Goal: Transaction & Acquisition: Purchase product/service

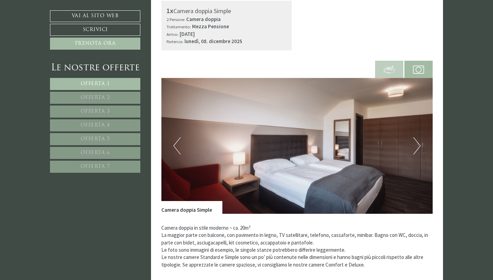
scroll to position [225, 0]
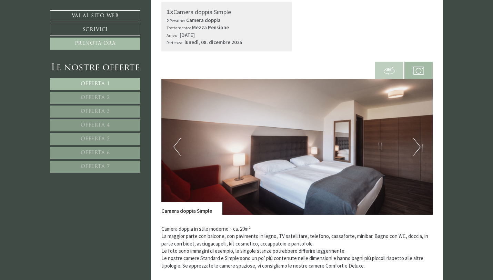
click at [420, 147] on button "Next" at bounding box center [417, 146] width 7 height 17
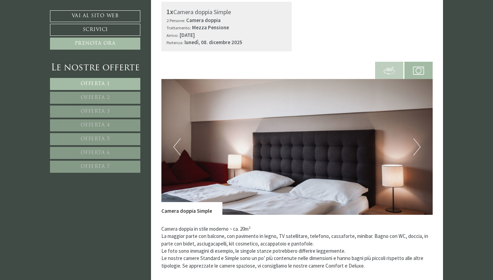
click at [419, 147] on button "Next" at bounding box center [417, 146] width 7 height 17
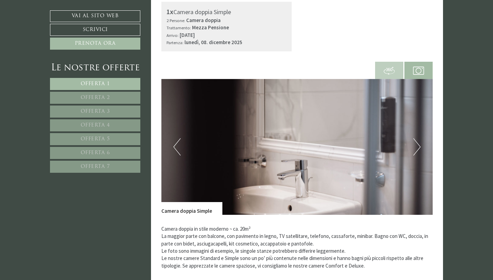
click at [419, 147] on button "Next" at bounding box center [417, 146] width 7 height 17
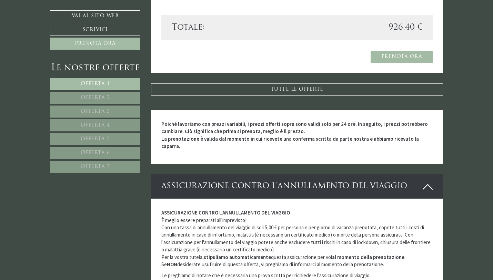
scroll to position [1498, 0]
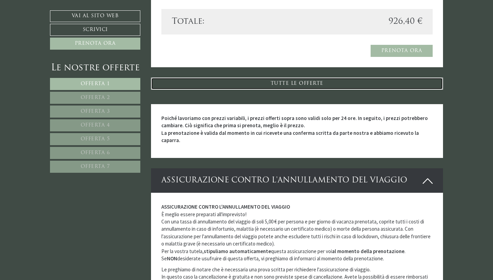
click at [315, 82] on link "TUTTE LE OFFERTE" at bounding box center [297, 84] width 292 height 12
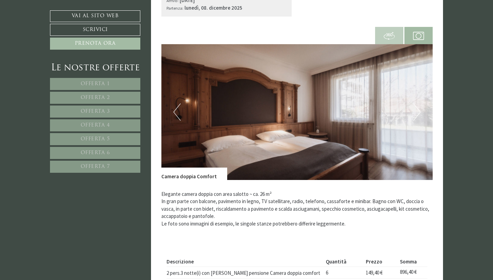
scroll to position [1182, 0]
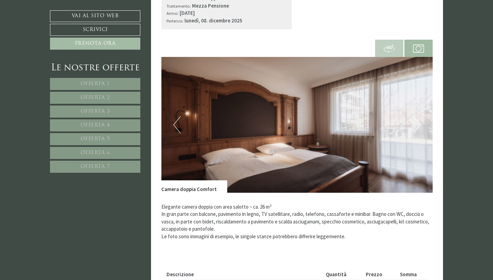
click at [415, 49] on img at bounding box center [418, 48] width 11 height 11
click at [415, 129] on button "Next" at bounding box center [417, 124] width 7 height 17
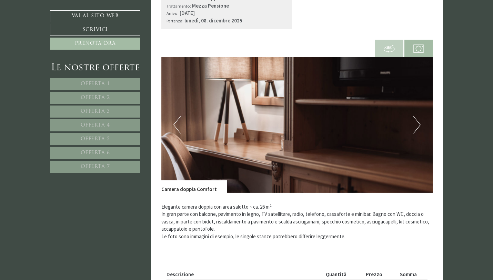
click at [415, 129] on button "Next" at bounding box center [417, 124] width 7 height 17
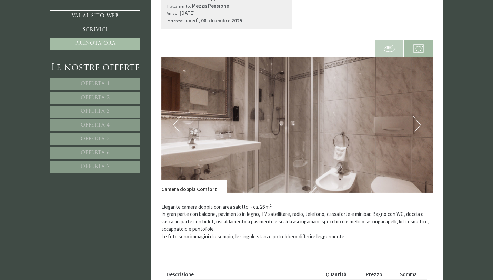
click at [415, 129] on button "Next" at bounding box center [417, 124] width 7 height 17
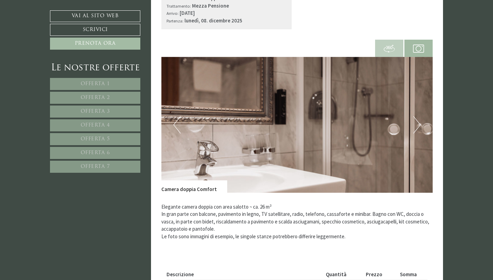
click at [415, 129] on button "Next" at bounding box center [417, 124] width 7 height 17
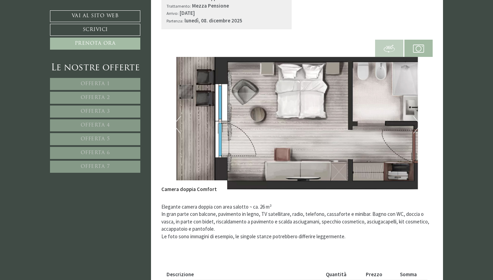
click at [415, 129] on button "Next" at bounding box center [417, 124] width 7 height 17
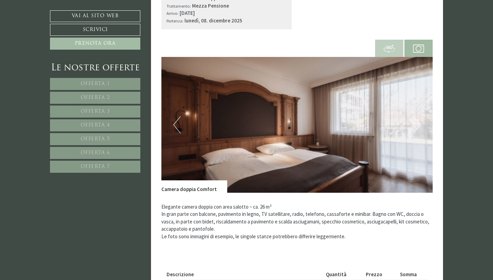
click at [415, 129] on button "Next" at bounding box center [417, 124] width 7 height 17
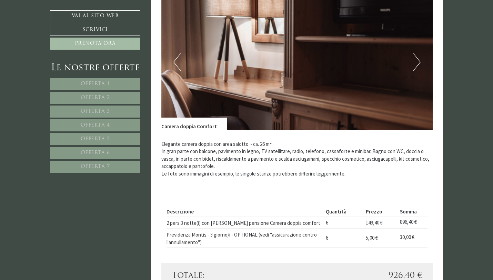
scroll to position [1246, 0]
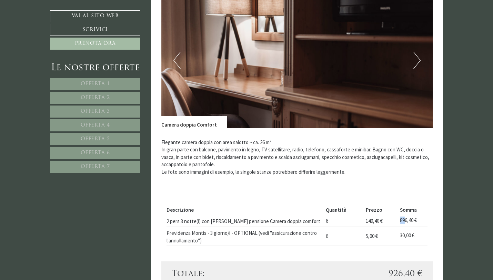
drag, startPoint x: 405, startPoint y: 219, endPoint x: 398, endPoint y: 220, distance: 6.6
click at [398, 220] on td "896,40 €" at bounding box center [412, 221] width 30 height 12
